Goal: Obtain resource: Download file/media

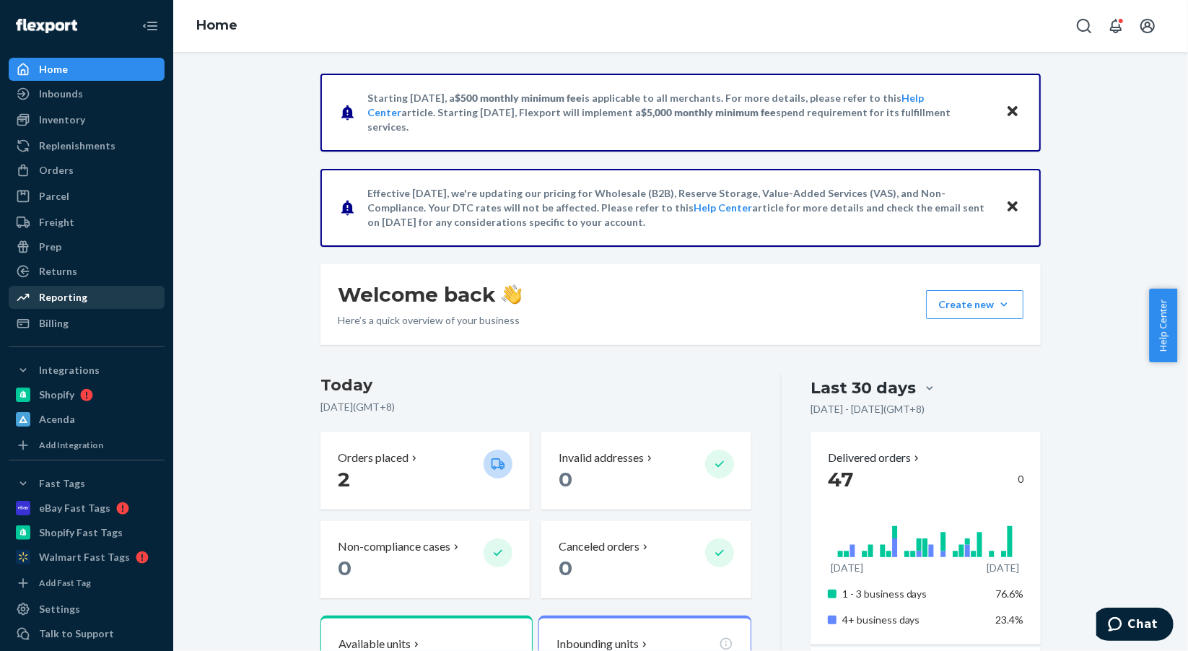
click at [58, 302] on div "Reporting" at bounding box center [63, 297] width 48 height 14
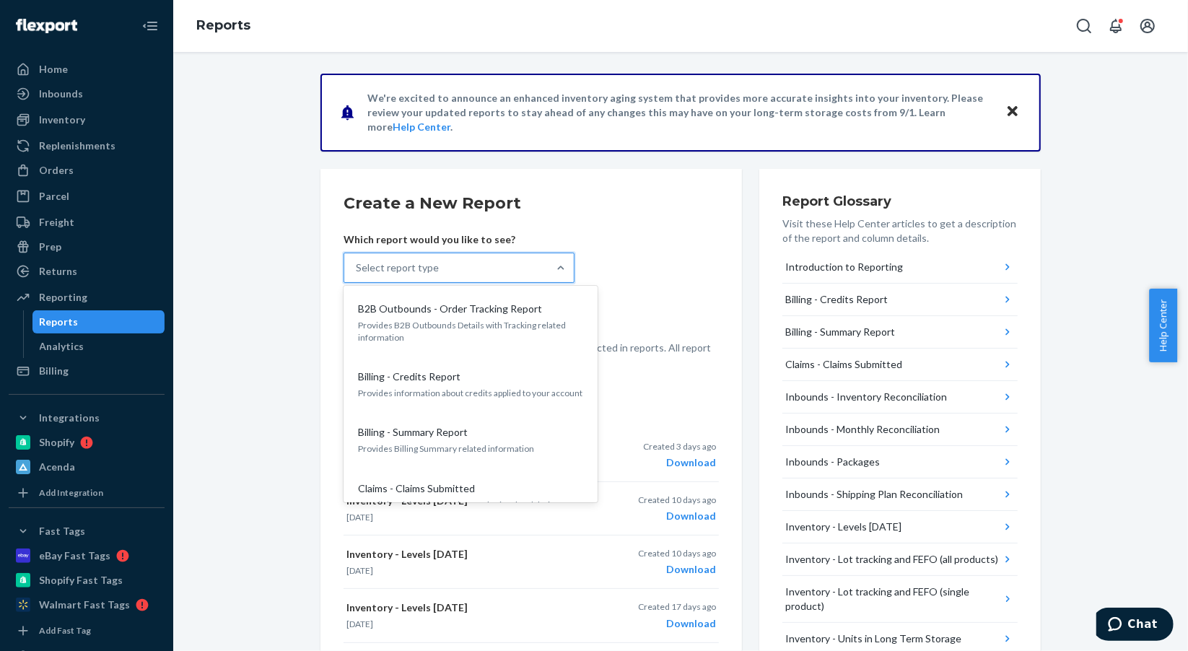
click at [540, 270] on div "Select report type" at bounding box center [446, 267] width 204 height 29
click at [357, 270] on input "option B2B Outbounds - Order Tracking Report focused, 1 of 25. 25 results avail…" at bounding box center [356, 268] width 1 height 14
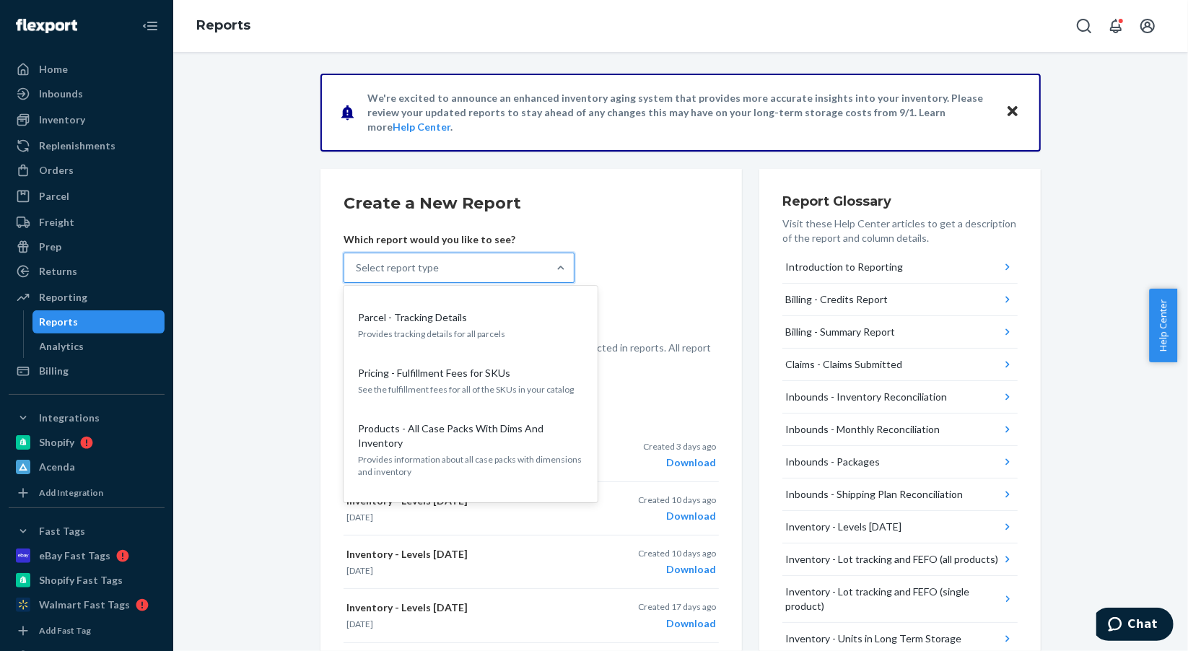
scroll to position [833, 0]
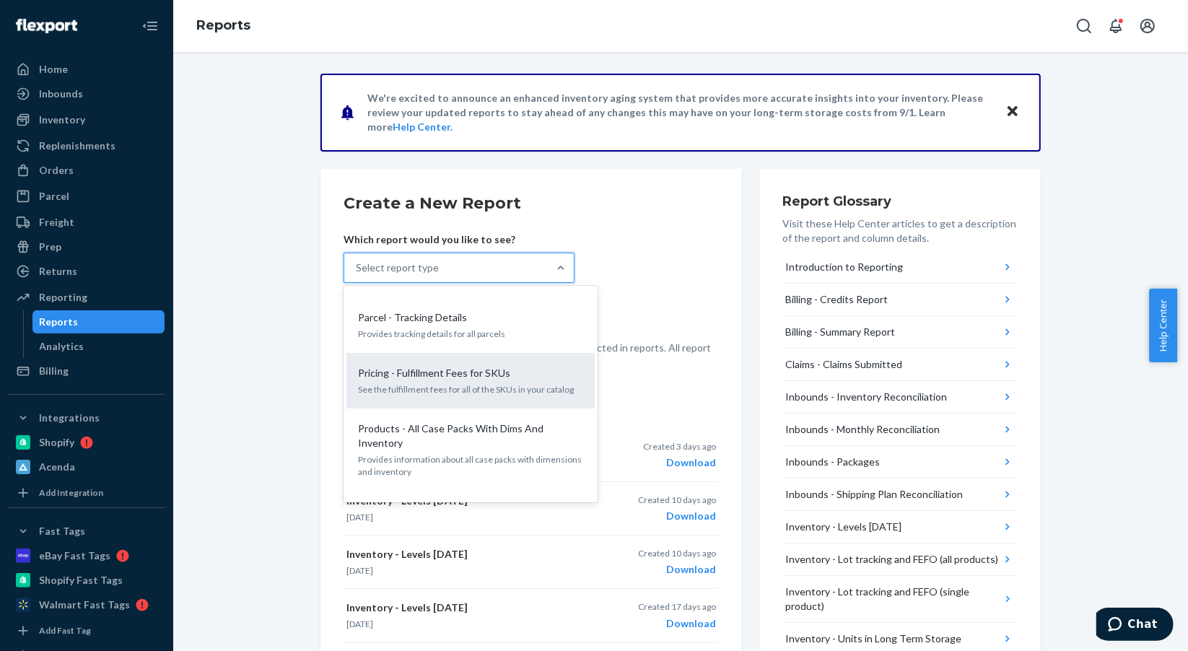
click at [473, 366] on p "Pricing - Fulfillment Fees for SKUs" at bounding box center [434, 373] width 152 height 14
click at [357, 275] on input "option Pricing - Fulfillment Fees for SKUs focused, 16 of 25. 25 results availa…" at bounding box center [356, 268] width 1 height 14
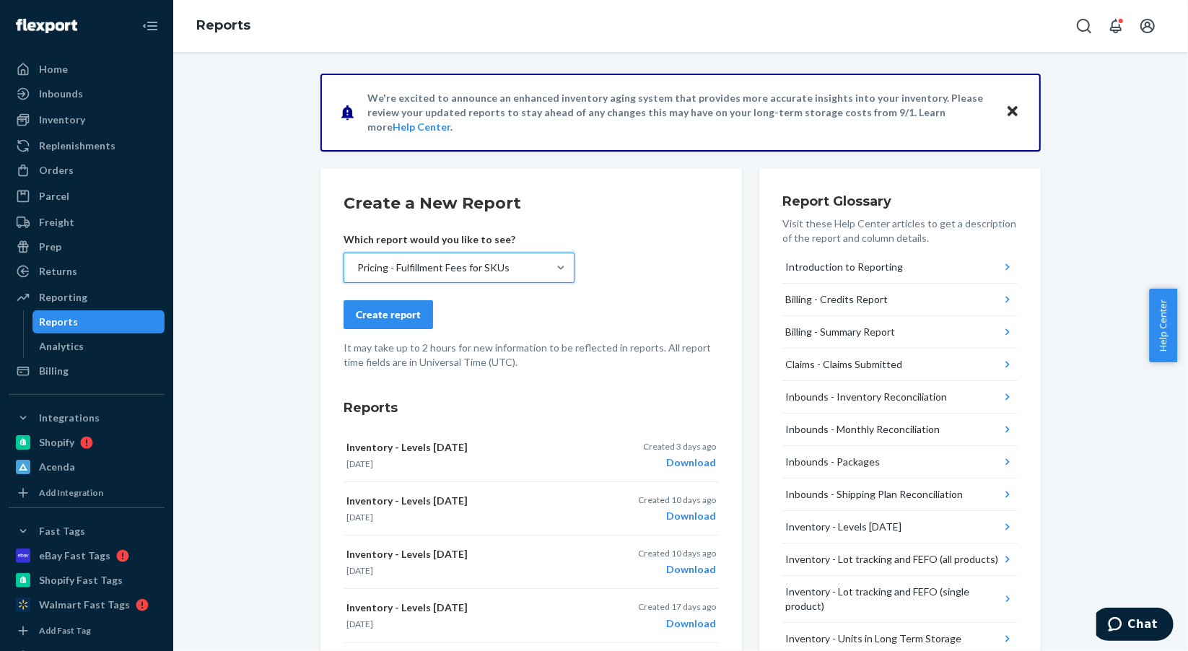
click at [384, 313] on div "Create report" at bounding box center [388, 314] width 65 height 14
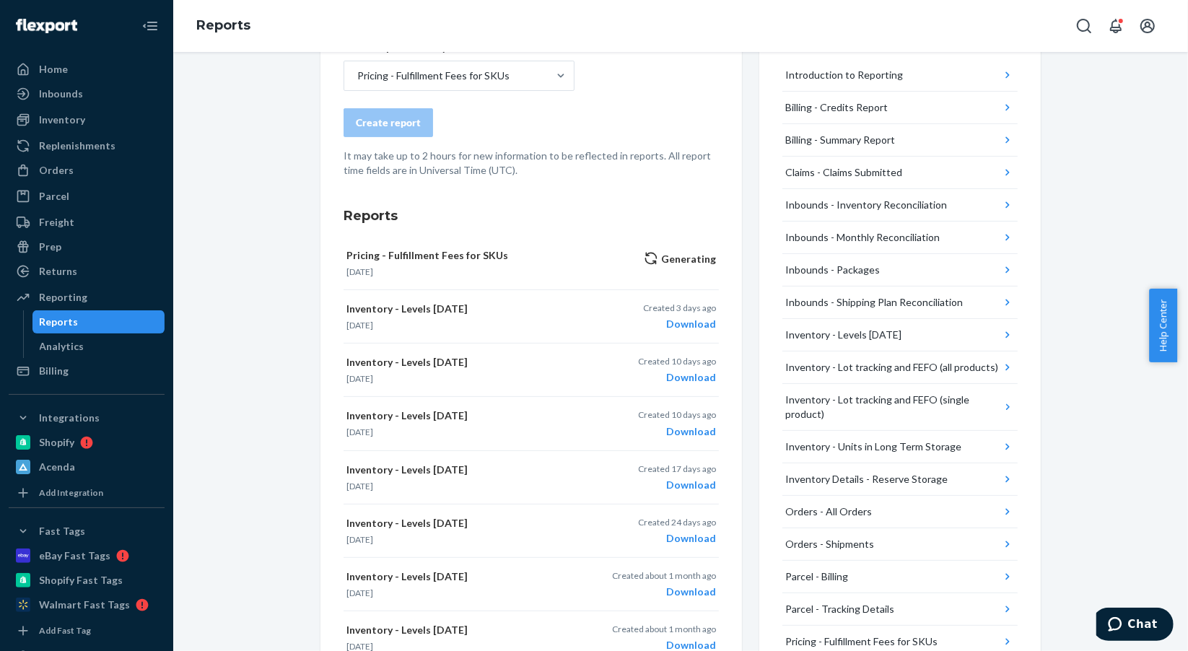
scroll to position [0, 0]
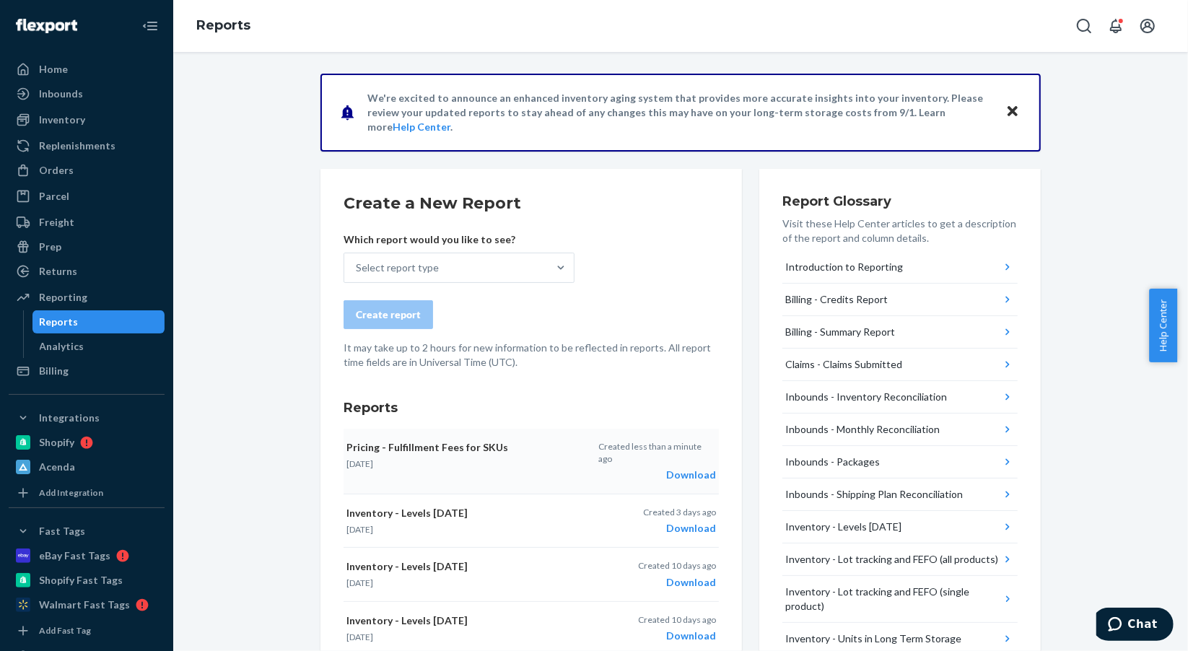
click at [686, 468] on div "Download" at bounding box center [657, 475] width 118 height 14
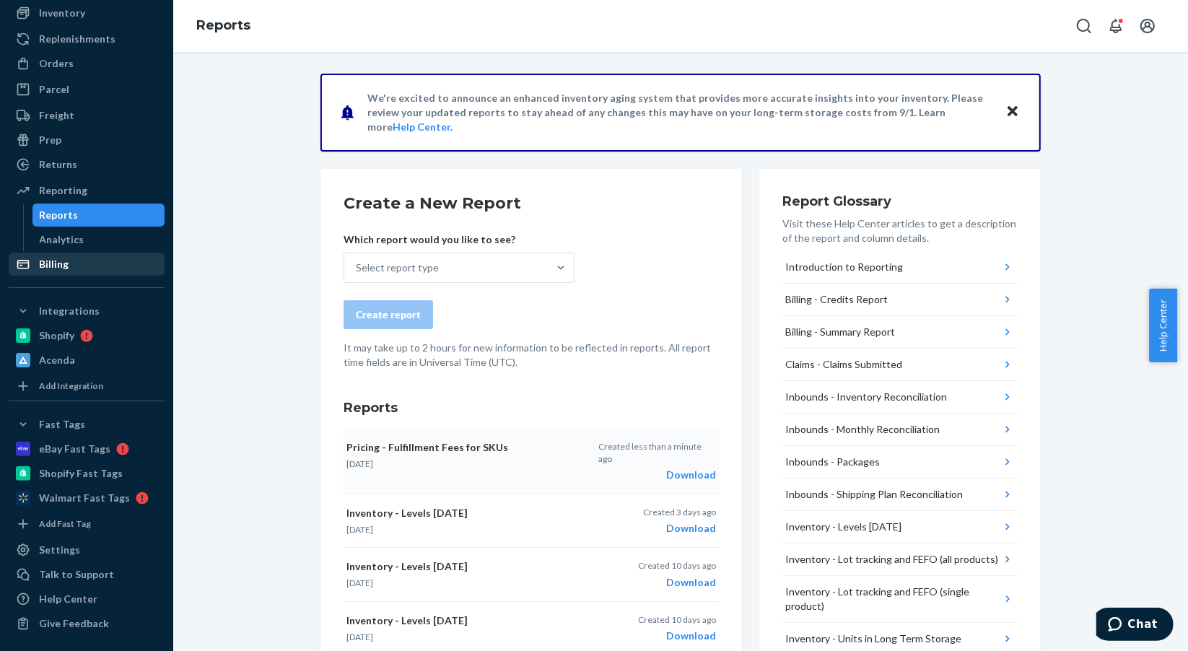
click at [53, 261] on div "Billing" at bounding box center [54, 264] width 30 height 14
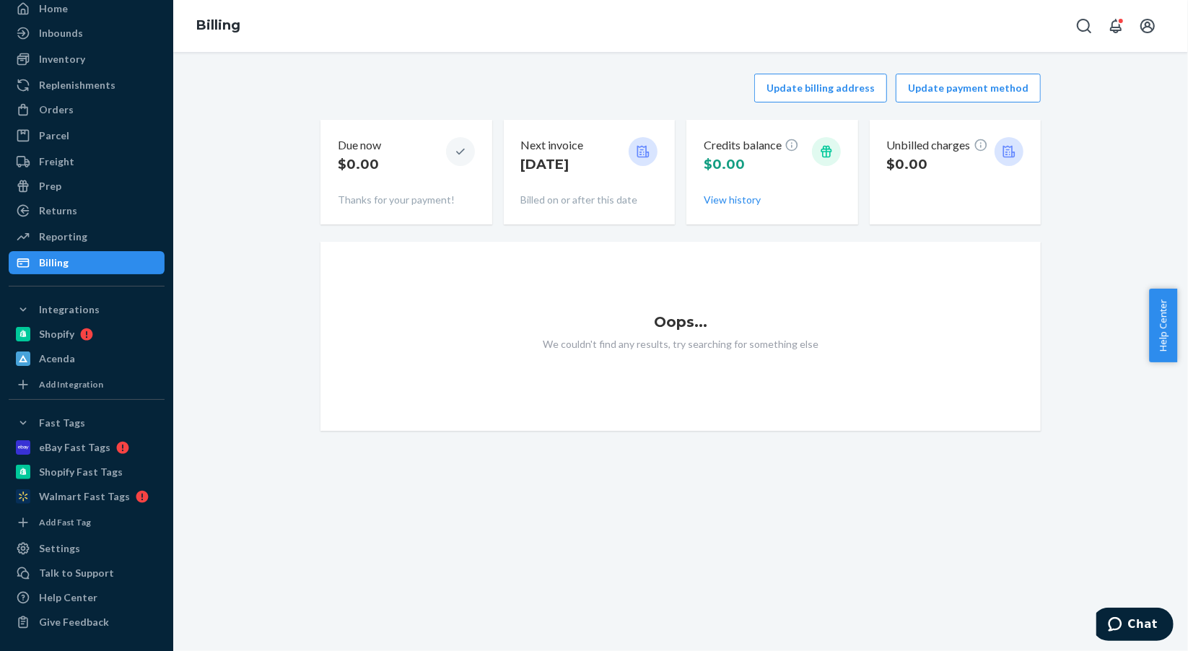
scroll to position [58, 0]
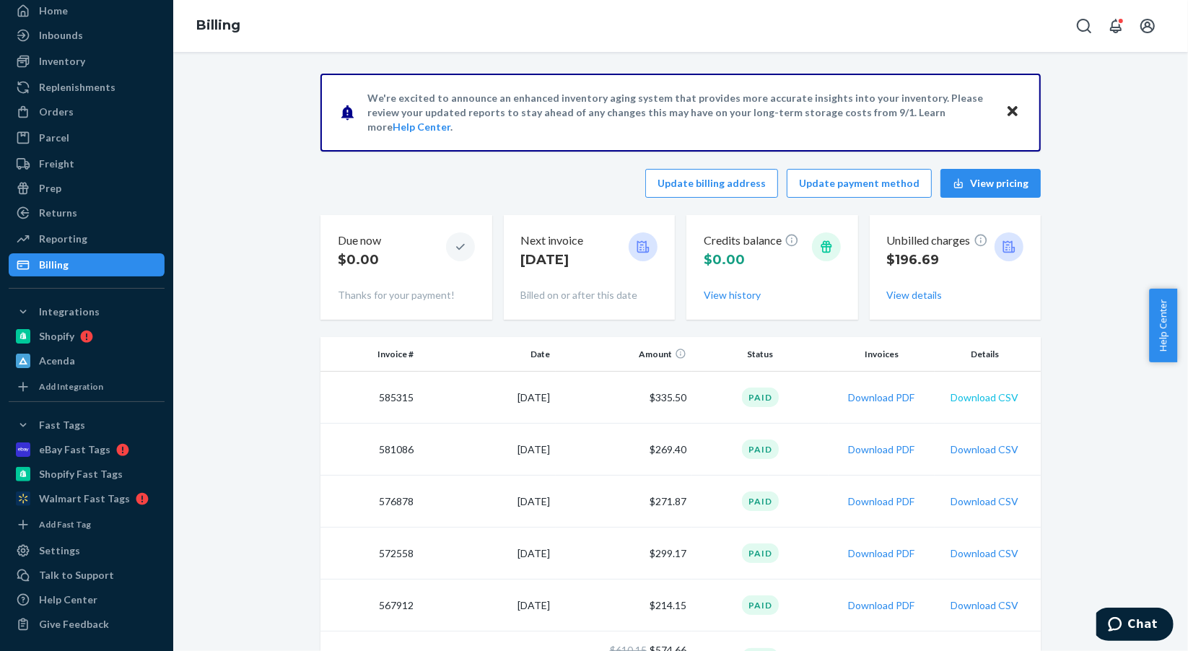
click at [965, 395] on button "Download CSV" at bounding box center [985, 398] width 68 height 14
